Goal: Download file/media

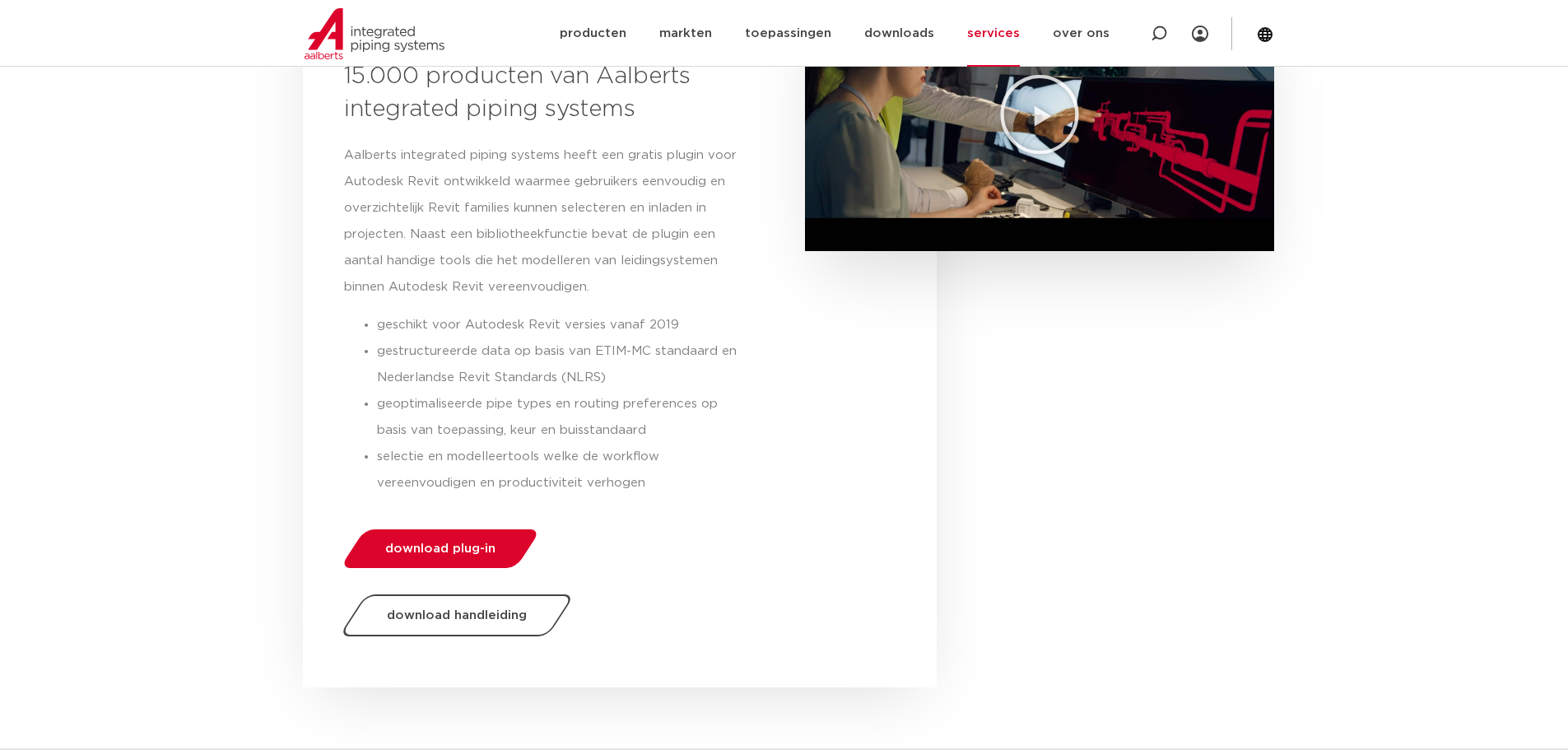
scroll to position [494, 0]
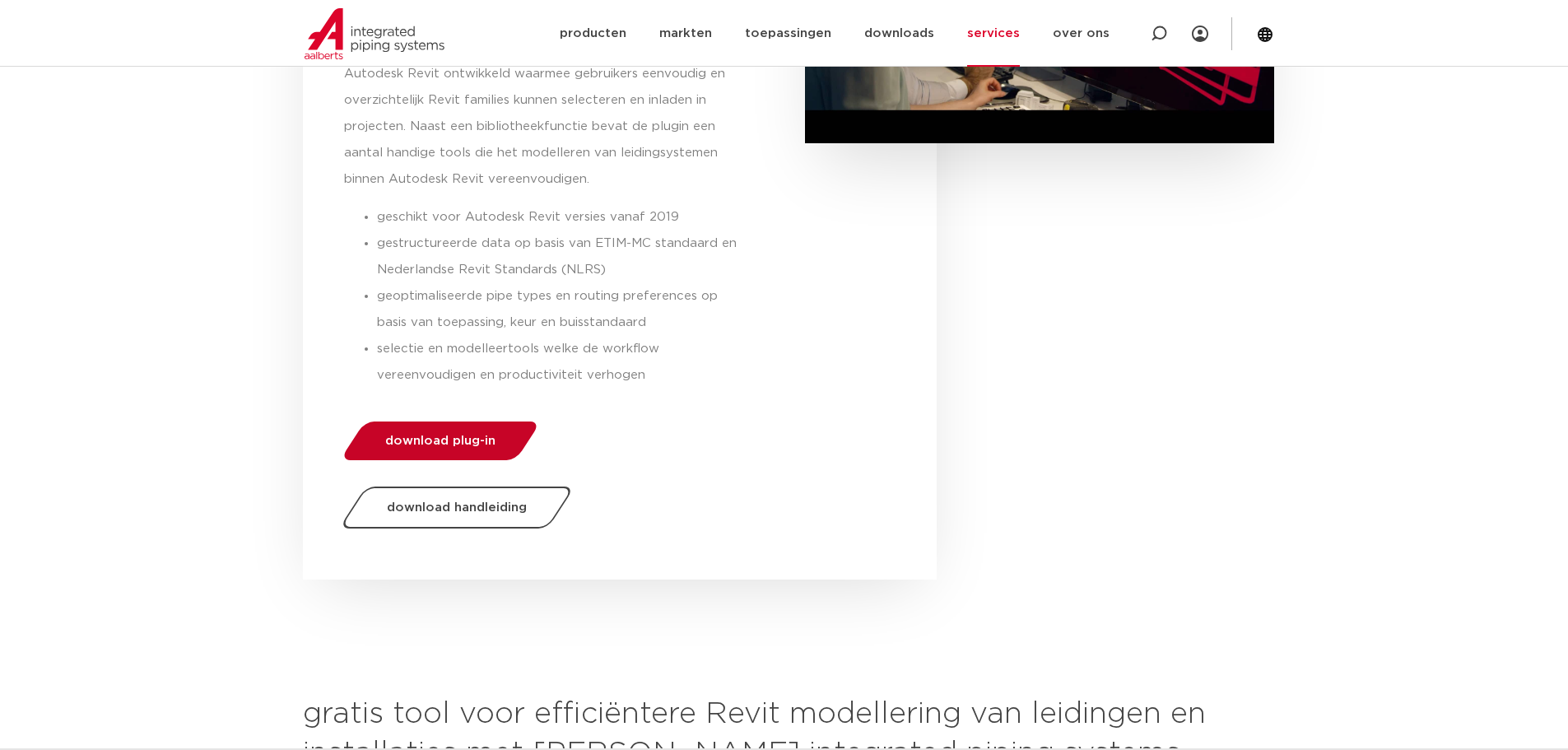
click at [478, 438] on span "download plug-in" at bounding box center [440, 441] width 110 height 12
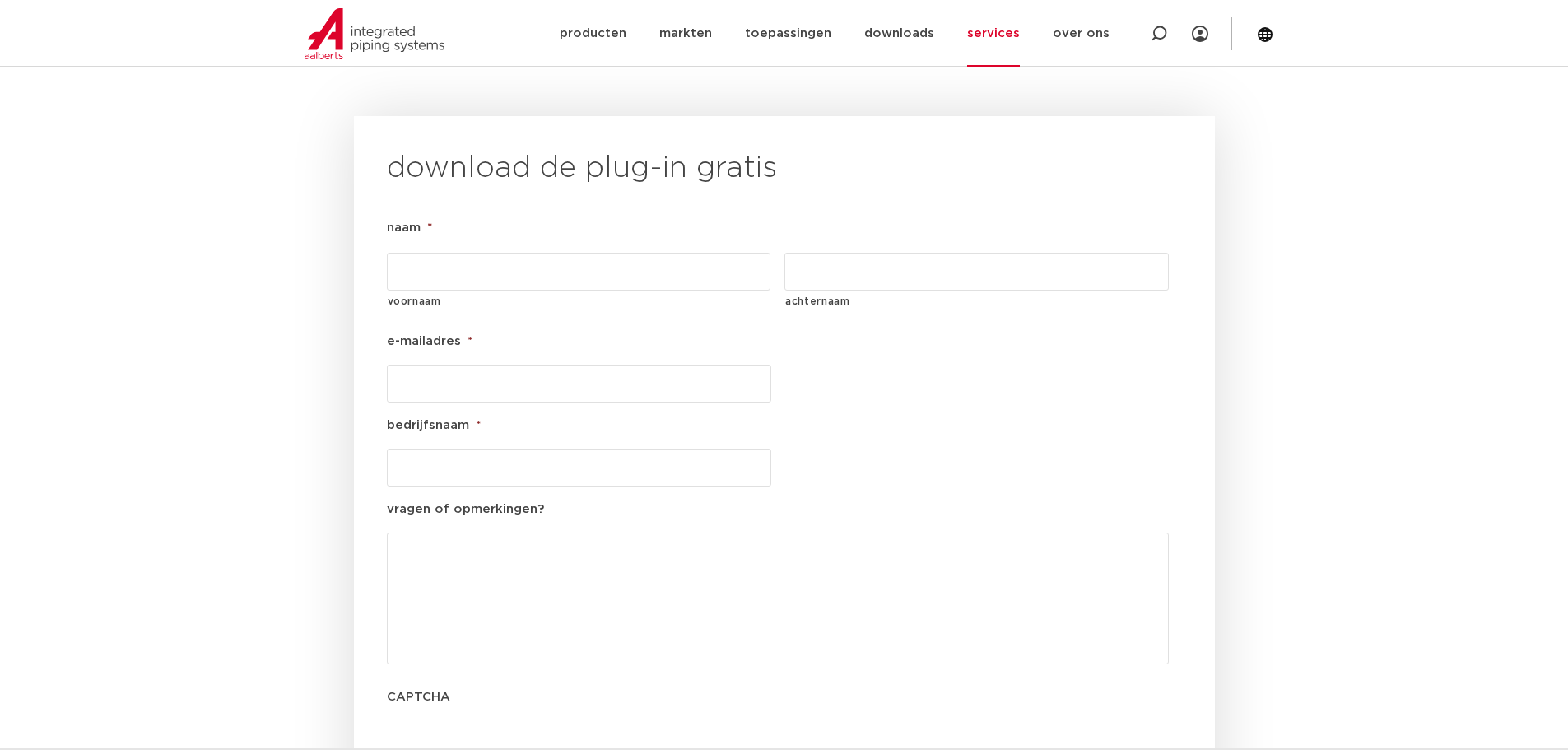
scroll to position [1797, 0]
click at [522, 259] on input "voornaam" at bounding box center [579, 277] width 385 height 38
type input "[PERSON_NAME]"
type input "Baart"
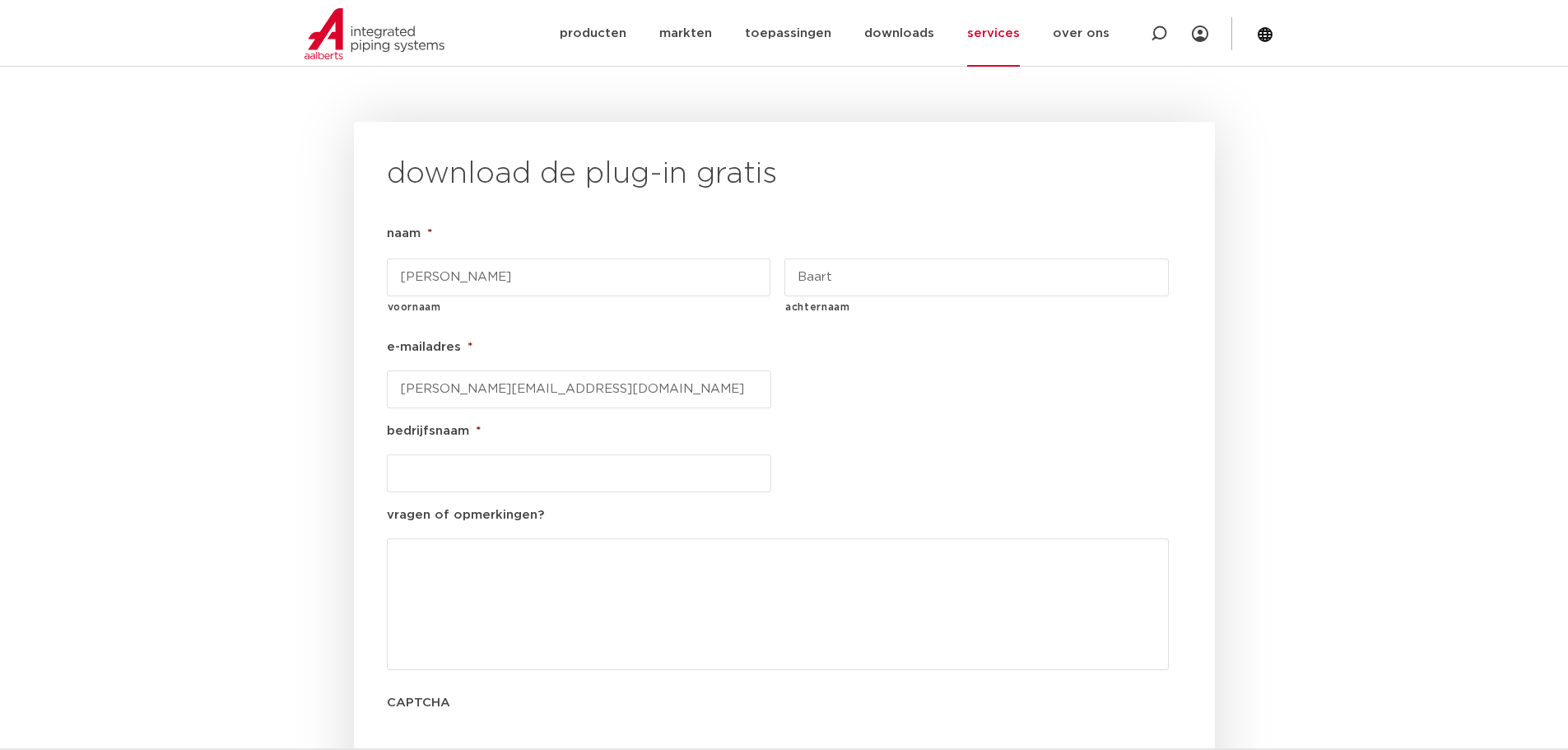
type input "[PERSON_NAME][EMAIL_ADDRESS][DOMAIN_NAME]"
type input "FONS. BV"
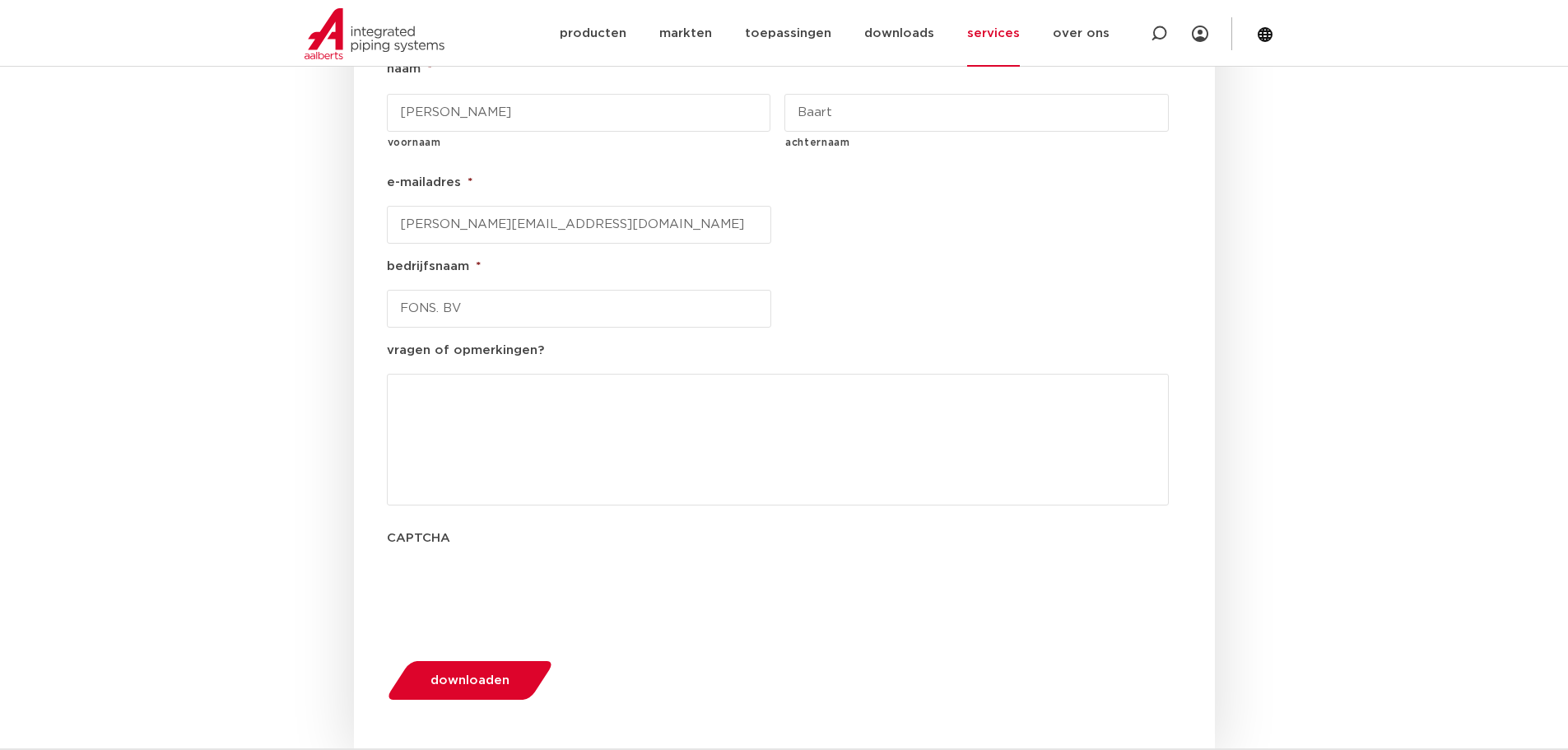
click at [485, 674] on span "downloaden" at bounding box center [469, 681] width 79 height 12
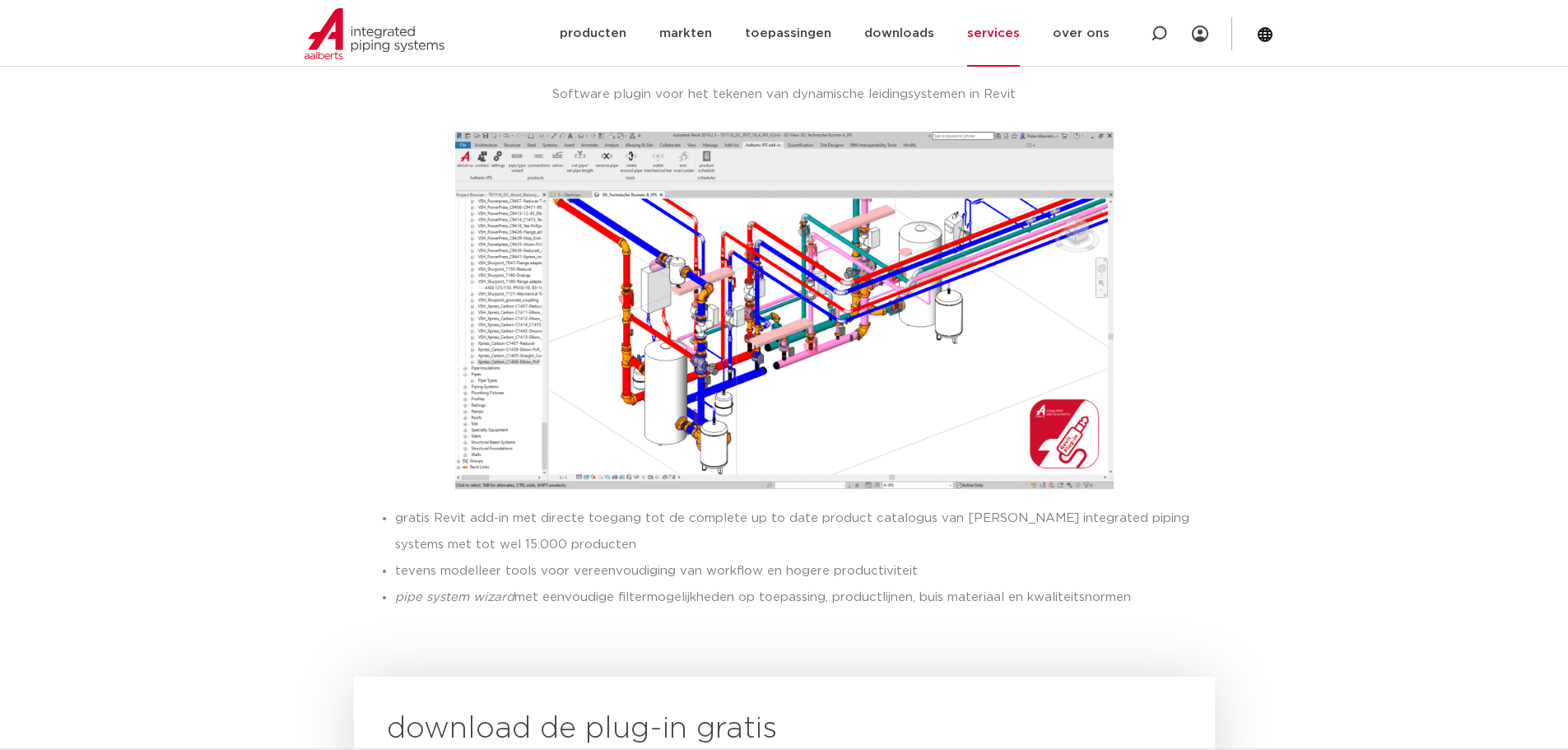
scroll to position [1241, 0]
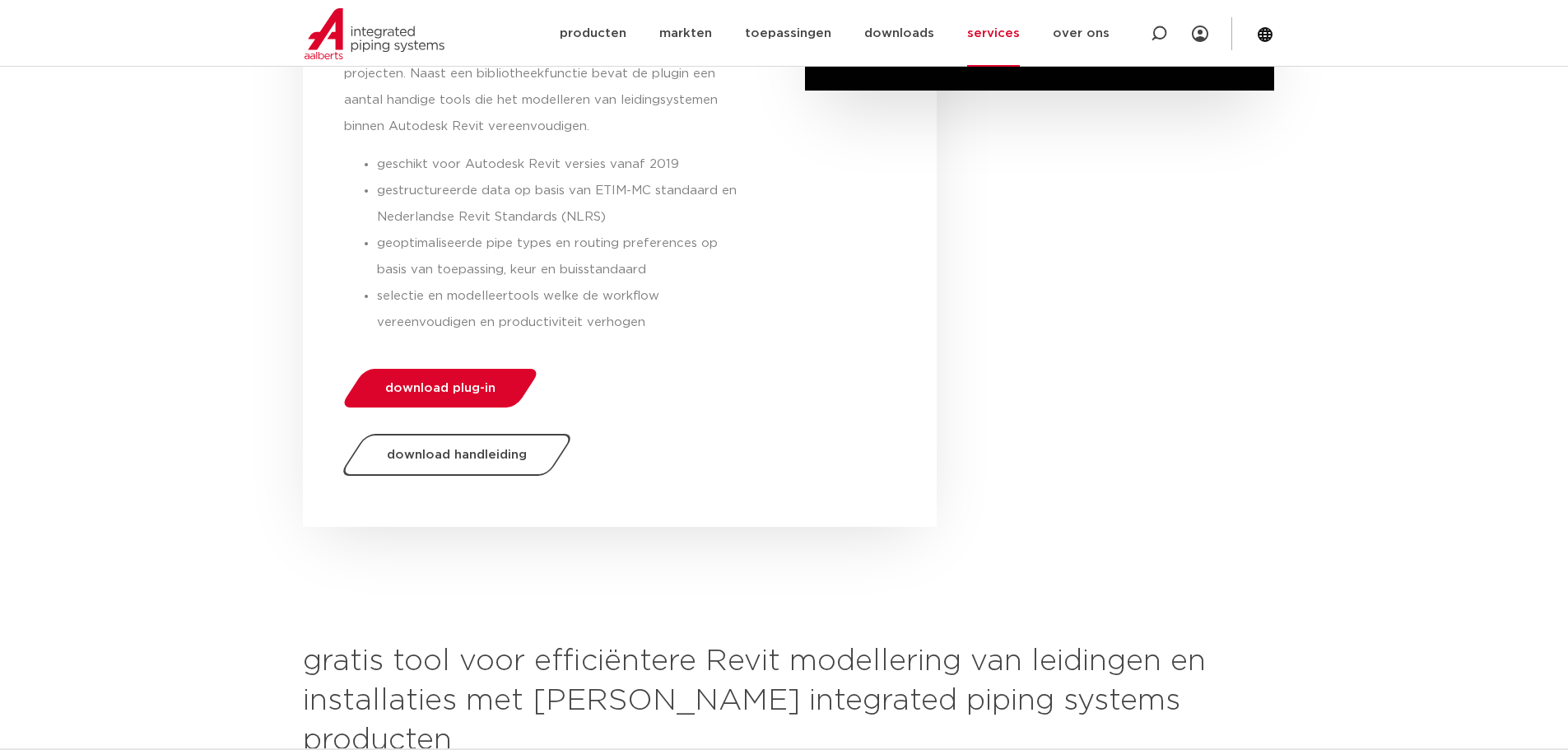
scroll to position [576, 0]
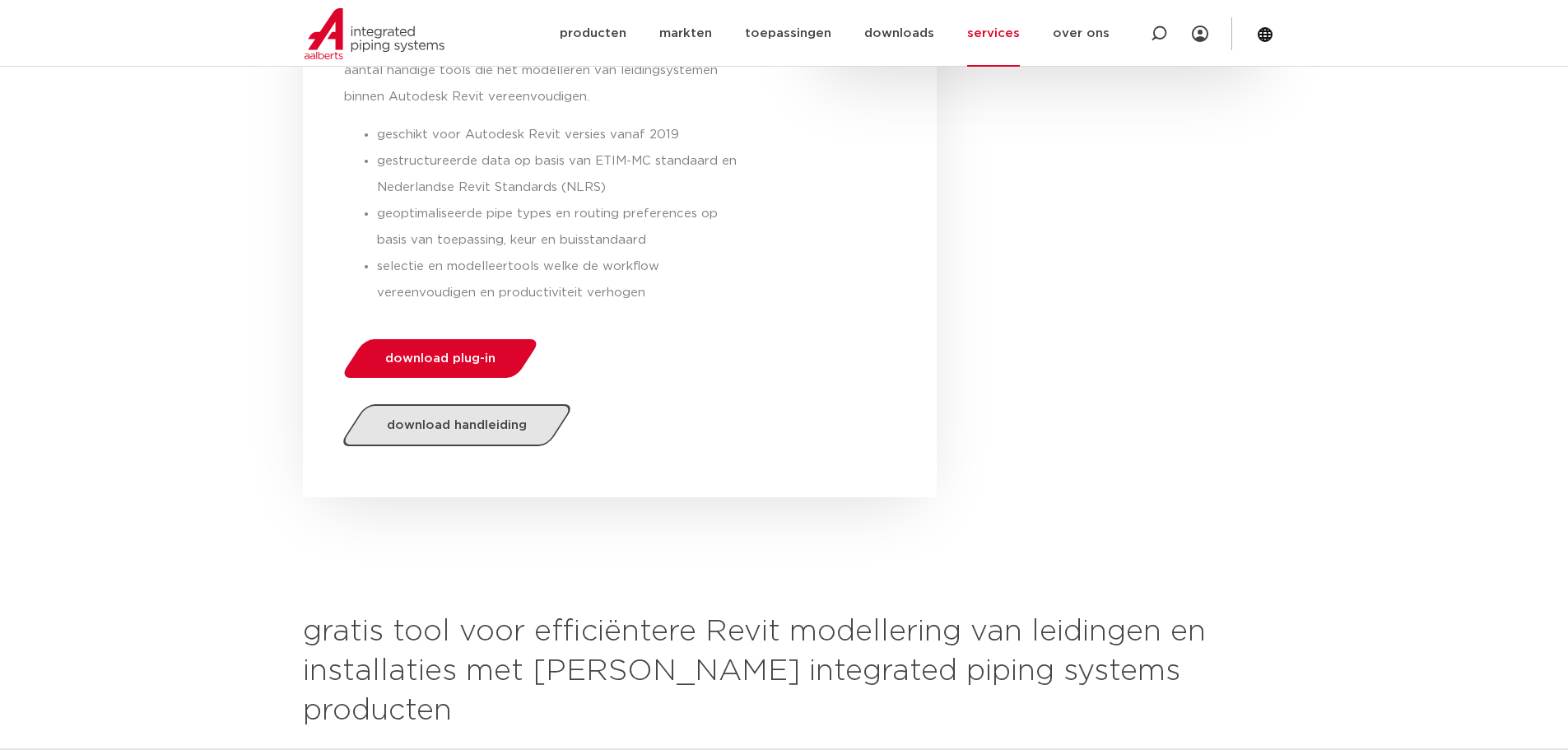
click at [505, 419] on span "download handleiding" at bounding box center [456, 425] width 140 height 12
